Goal: Entertainment & Leisure: Consume media (video, audio)

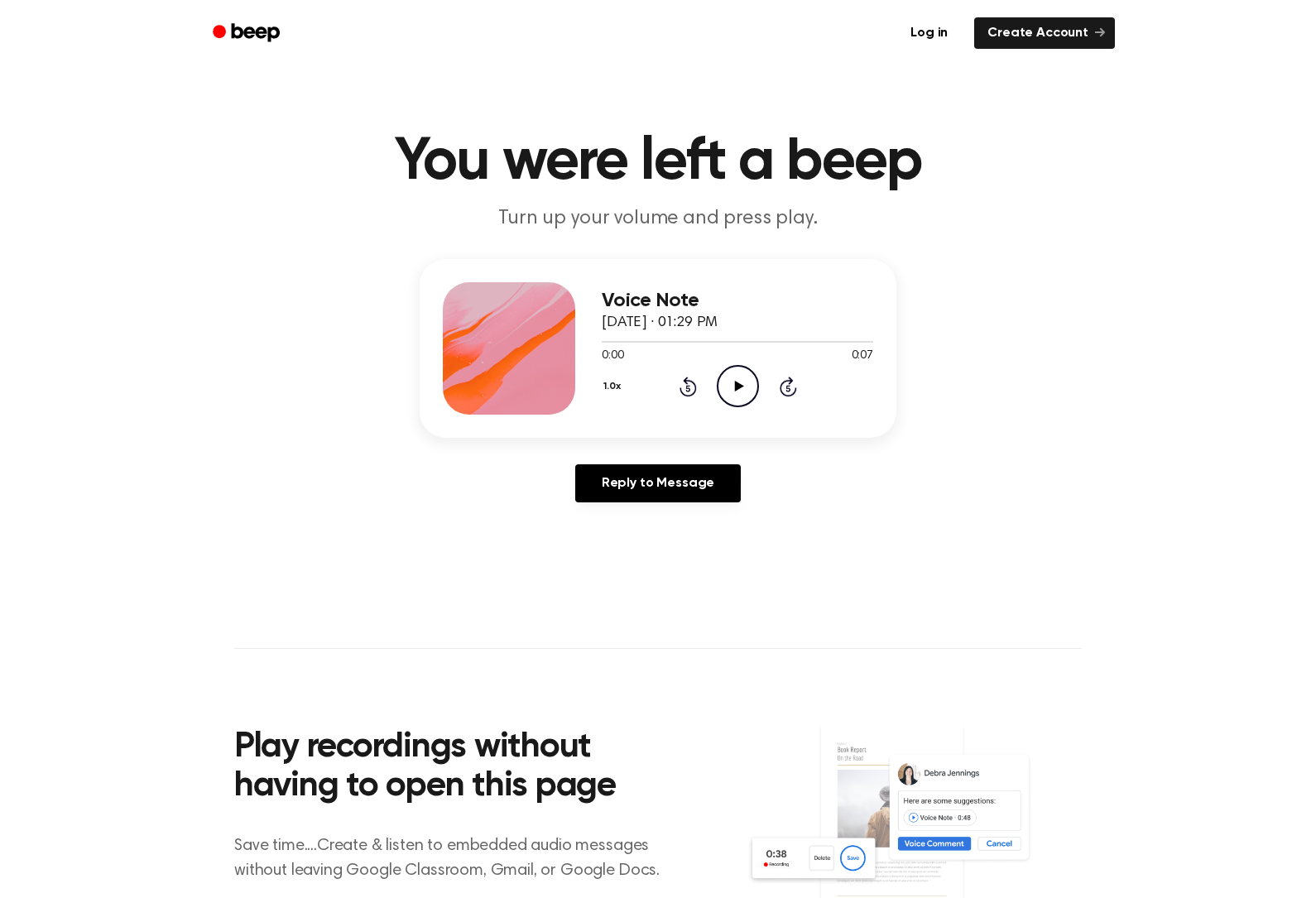
click at [722, 383] on icon "Play Audio" at bounding box center [738, 386] width 42 height 42
click at [741, 380] on icon "Play Audio" at bounding box center [738, 386] width 42 height 42
click at [731, 395] on icon "Play Audio" at bounding box center [738, 386] width 42 height 42
click at [752, 378] on icon "Play Audio" at bounding box center [738, 386] width 42 height 42
click at [751, 381] on icon "Play Audio" at bounding box center [738, 386] width 42 height 42
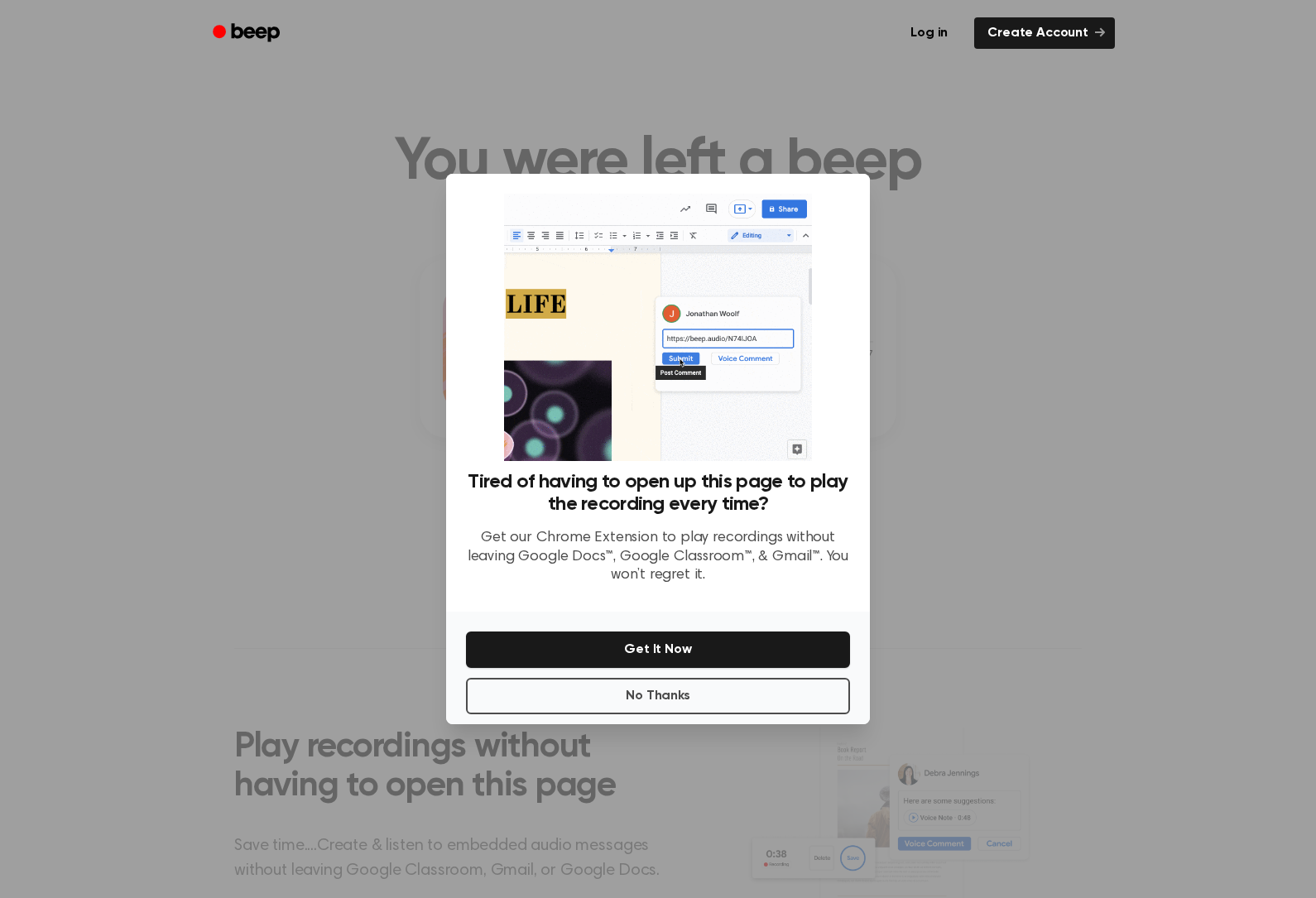
click at [745, 715] on button "No Thanks" at bounding box center [657, 696] width 384 height 36
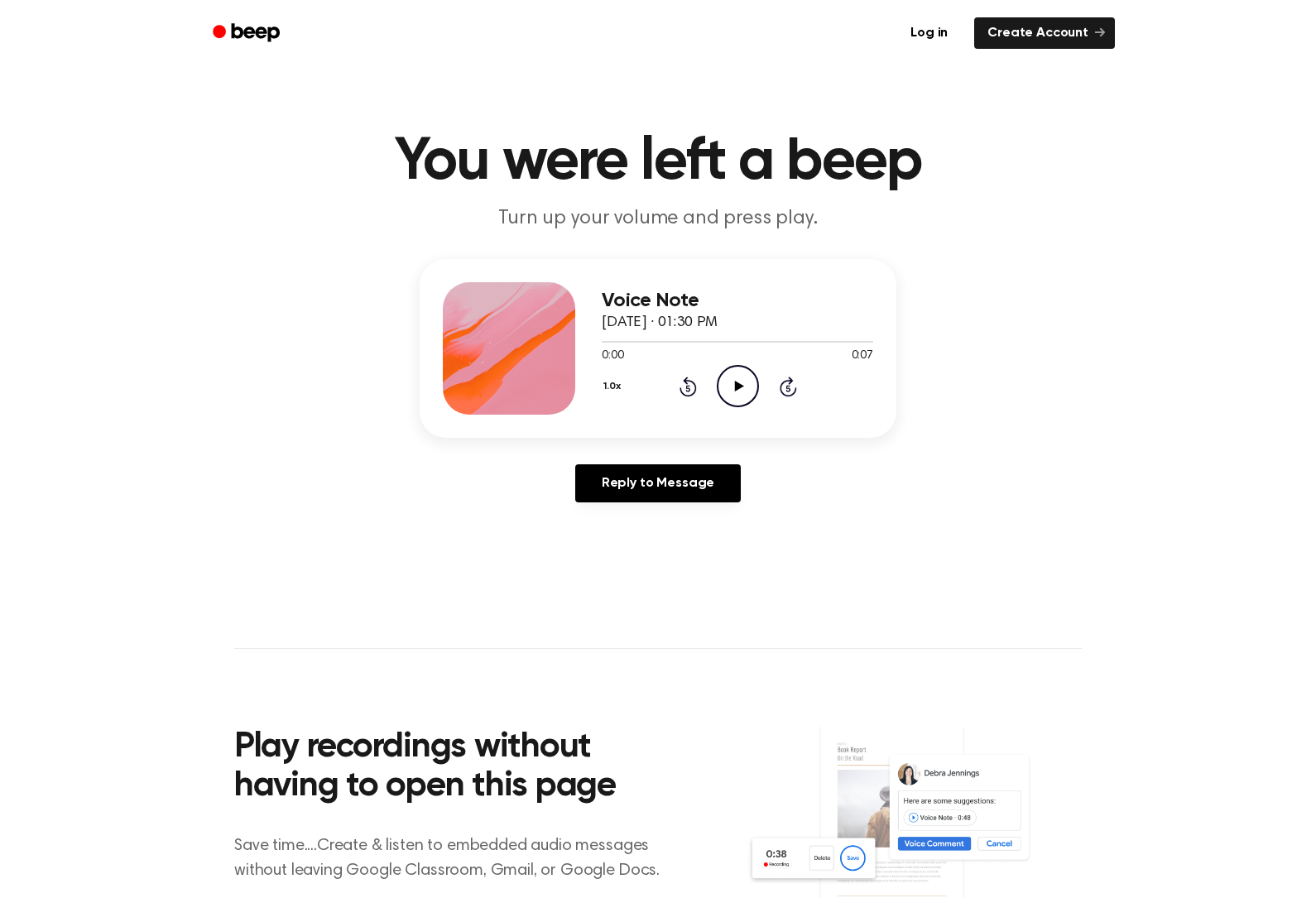
click at [742, 399] on icon "Play Audio" at bounding box center [738, 386] width 42 height 42
click at [750, 389] on icon "Play Audio" at bounding box center [738, 386] width 42 height 42
click at [739, 389] on icon at bounding box center [739, 386] width 9 height 11
click at [755, 375] on icon "Play Audio" at bounding box center [738, 386] width 42 height 42
click at [743, 370] on icon "Play Audio" at bounding box center [738, 386] width 42 height 42
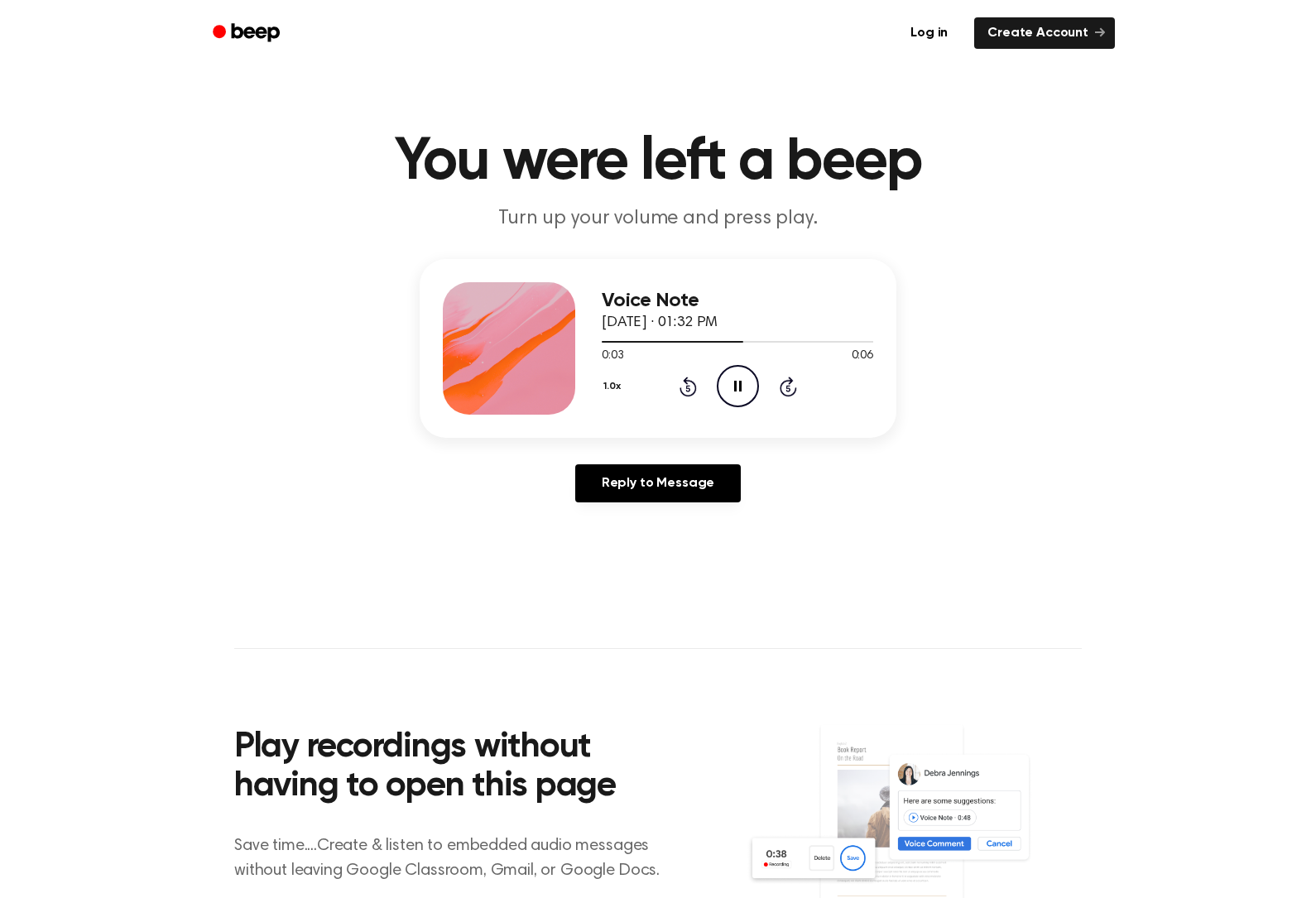
click at [740, 390] on icon at bounding box center [738, 386] width 7 height 11
click at [746, 401] on icon "Play Audio" at bounding box center [738, 386] width 42 height 42
click at [746, 398] on icon "Pause Audio" at bounding box center [738, 386] width 42 height 42
click at [724, 374] on icon "Play Audio" at bounding box center [738, 386] width 42 height 42
click at [745, 389] on icon "Pause Audio" at bounding box center [738, 386] width 42 height 42
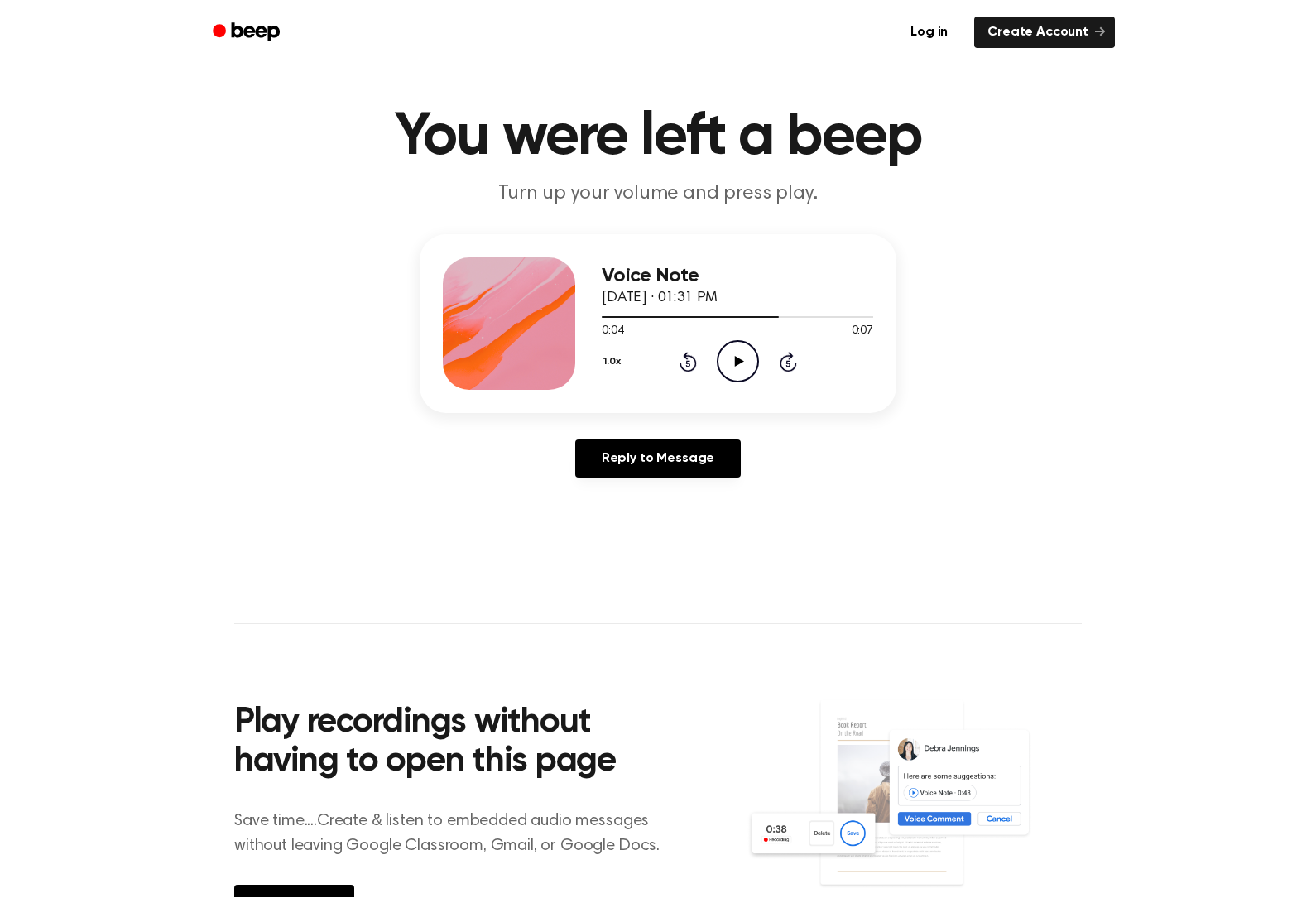
click at [689, 365] on icon "Rewind 5 seconds" at bounding box center [688, 362] width 18 height 22
click at [689, 351] on icon "Rewind 5 seconds" at bounding box center [688, 362] width 18 height 22
click at [686, 348] on div "1.0x Rewind 5 seconds Play Audio Skip 5 seconds" at bounding box center [737, 361] width 271 height 42
click at [732, 373] on icon "Play Audio" at bounding box center [738, 361] width 42 height 42
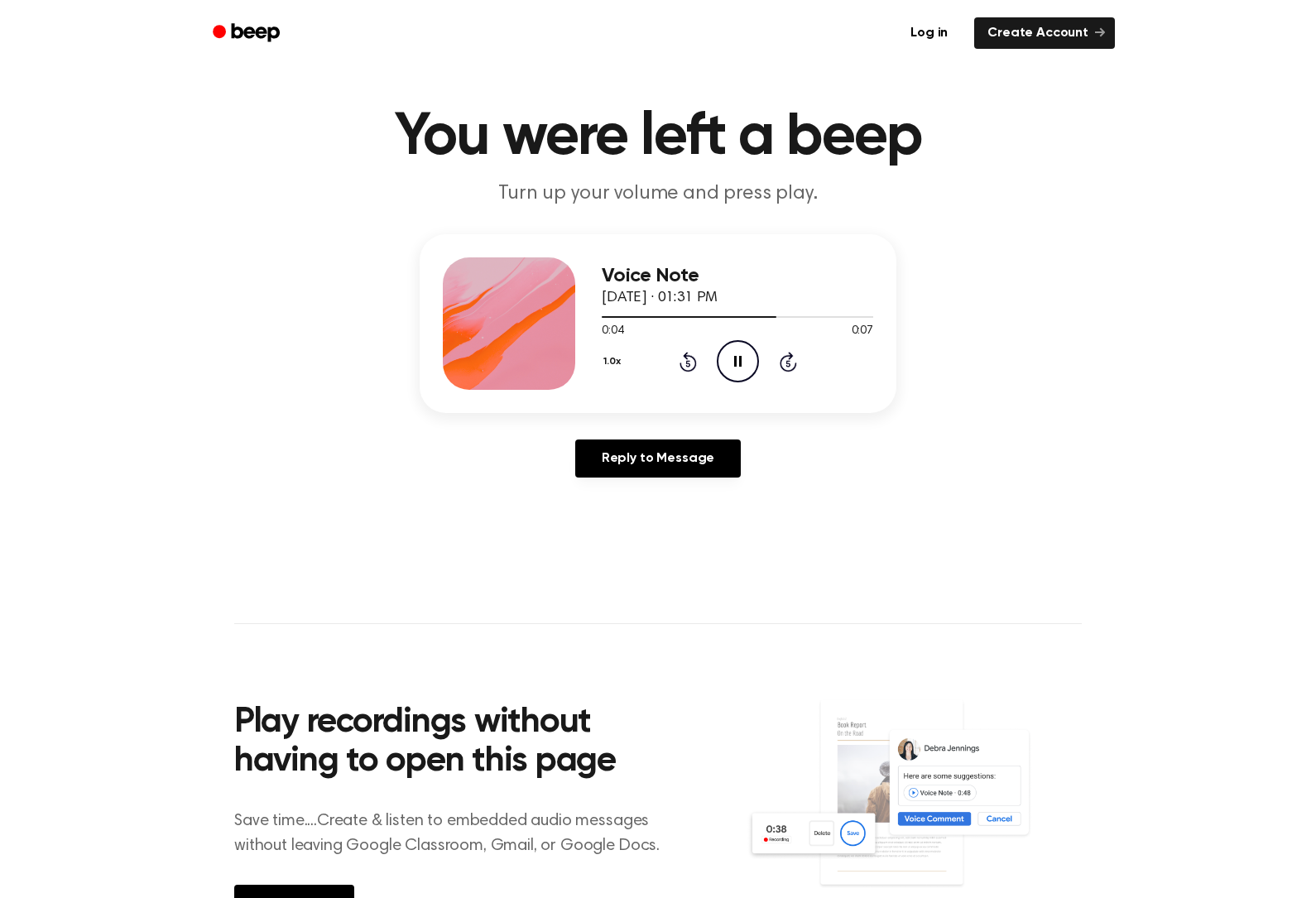
click at [741, 361] on icon "Pause Audio" at bounding box center [738, 361] width 42 height 42
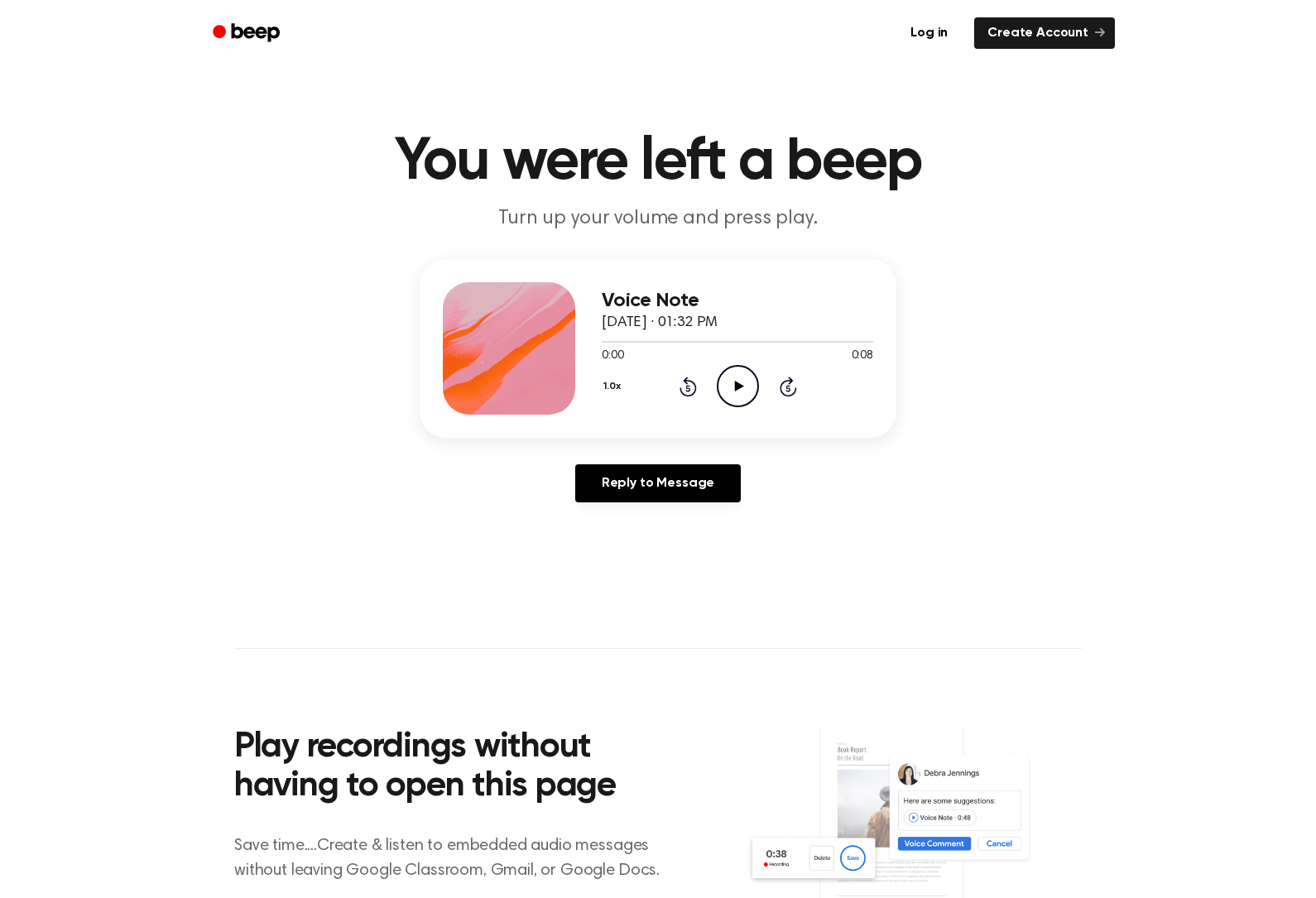
click at [745, 384] on icon "Play Audio" at bounding box center [738, 386] width 42 height 42
click at [732, 390] on icon "Pause Audio" at bounding box center [738, 386] width 42 height 42
